Goal: Obtain resource: Obtain resource

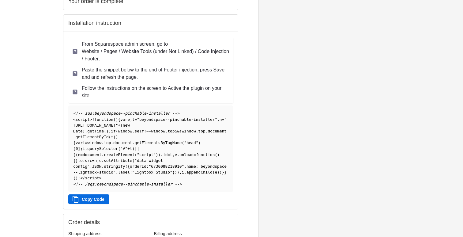
scroll to position [93, 0]
click at [100, 203] on button "Copy Code" at bounding box center [88, 199] width 41 height 10
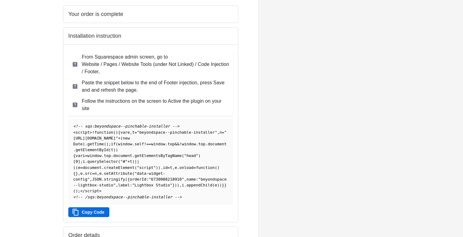
scroll to position [83, 0]
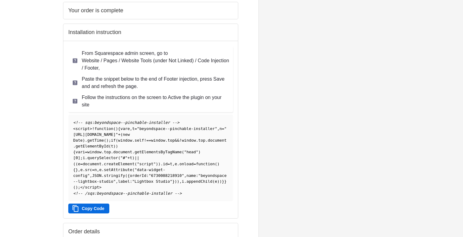
click at [97, 212] on button "Copy Code" at bounding box center [88, 208] width 41 height 10
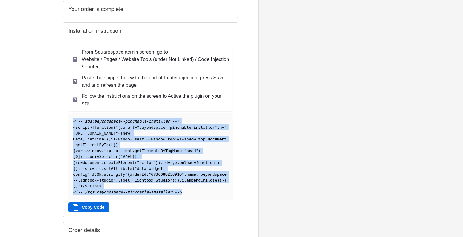
drag, startPoint x: 191, startPoint y: 197, endPoint x: 63, endPoint y: 111, distance: 153.7
click at [63, 111] on div "From Squarespace admin screen, go to Website / Pages / Website Tools (under Not…" at bounding box center [150, 128] width 175 height 177
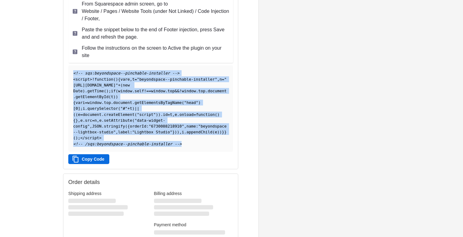
scroll to position [133, 0]
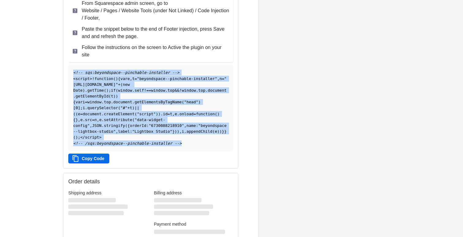
click at [97, 162] on button "Copy Code" at bounding box center [88, 158] width 41 height 10
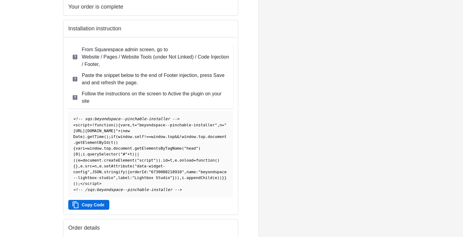
scroll to position [88, 0]
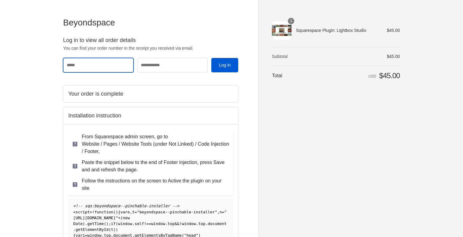
click at [106, 65] on input "Email" at bounding box center [98, 65] width 70 height 14
type input "**********"
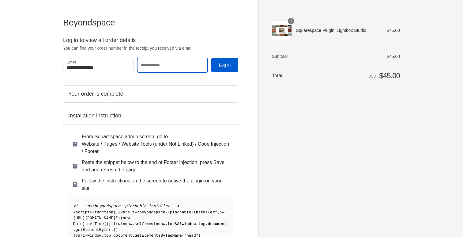
click at [158, 68] on input "Order number" at bounding box center [172, 65] width 70 height 14
type input "****"
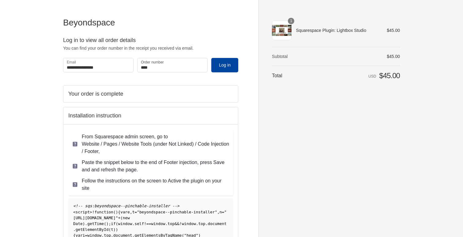
click at [224, 68] on button "Log in" at bounding box center [224, 65] width 27 height 14
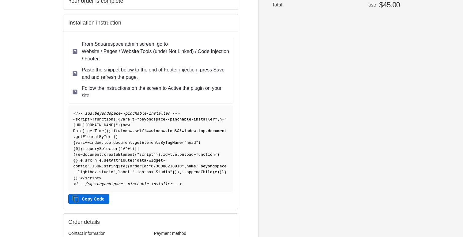
scroll to position [77, 0]
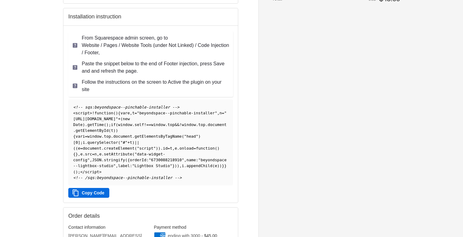
click at [102, 196] on button "Copy Code" at bounding box center [88, 193] width 41 height 10
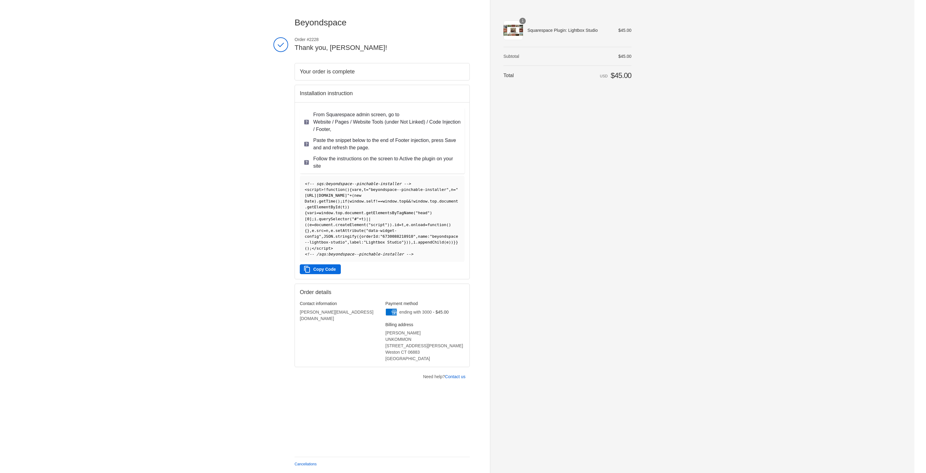
scroll to position [0, 0]
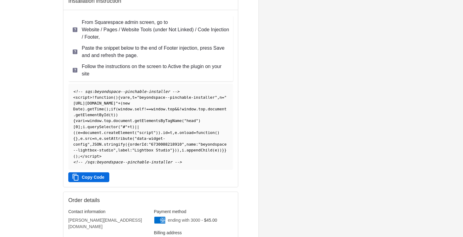
scroll to position [106, 0]
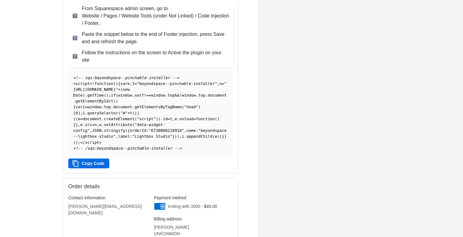
click at [177, 116] on pre "<!-- sqs:beyondspace--pinchable-installer --> < script > ! function ( ) { var e…" at bounding box center [150, 113] width 165 height 86
click at [181, 144] on pre "<!-- sqs:beyondspace--pinchable-installer --> < script > ! function ( ) { var e…" at bounding box center [150, 113] width 165 height 86
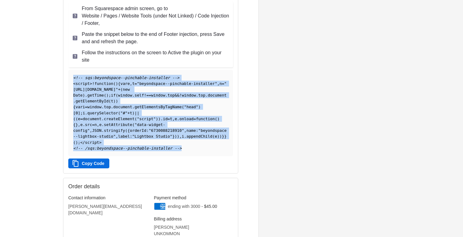
drag, startPoint x: 183, startPoint y: 152, endPoint x: 63, endPoint y: 74, distance: 142.9
click at [63, 74] on div "From Squarespace admin screen, go to Website / Pages / Website Tools (under Not…" at bounding box center [150, 84] width 175 height 177
copy code "<!-- sqs:beyondspace--pinchable-installer --> < script > ! function ( ) { var e…"
